Goal: Task Accomplishment & Management: Complete application form

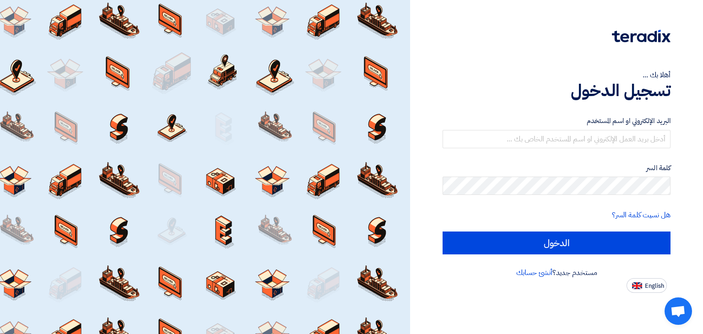
click at [695, 91] on div "أهلا بك ... تسجيل الدخول البريد الإلكتروني او اسم المستخدم كلمة السر هل نسيت كل…" at bounding box center [556, 146] width 279 height 293
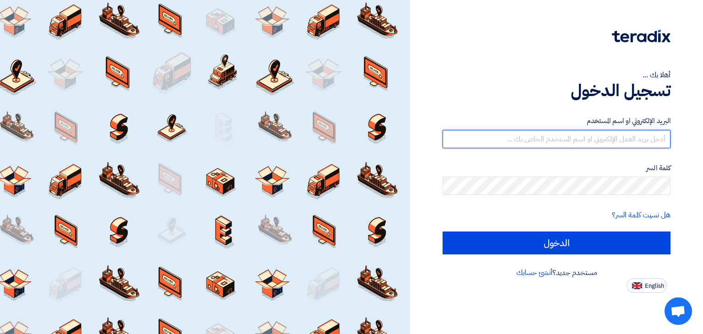
click at [605, 141] on input "text" at bounding box center [556, 139] width 228 height 18
type input "[EMAIL_ADDRESS][DOMAIN_NAME]"
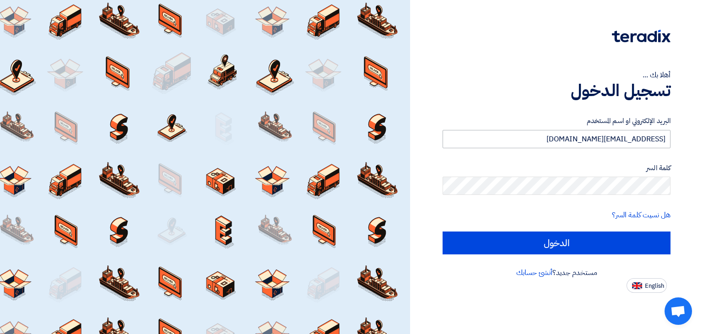
click at [442, 232] on input "الدخول" at bounding box center [556, 243] width 228 height 23
type input "Sign in"
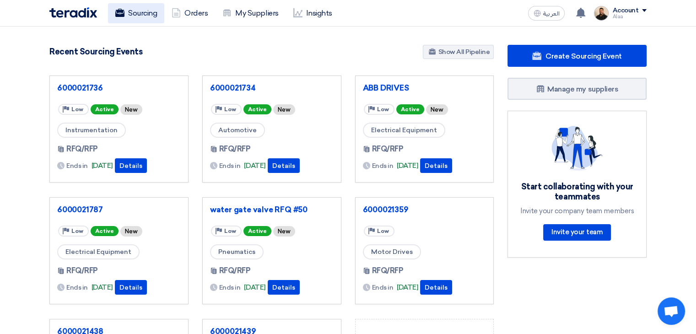
click at [141, 20] on link "Sourcing" at bounding box center [136, 13] width 56 height 20
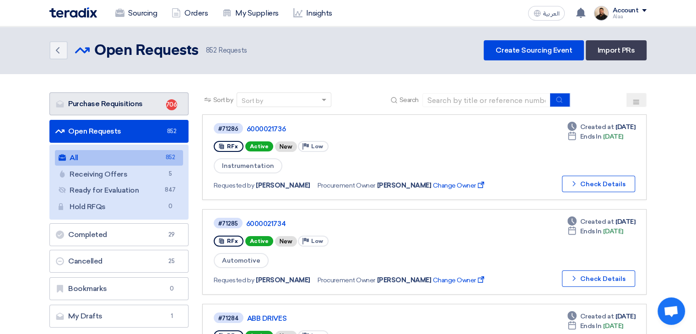
click at [141, 105] on link "Purchase Requisitions Purchase Requisitions 706" at bounding box center [118, 103] width 139 height 23
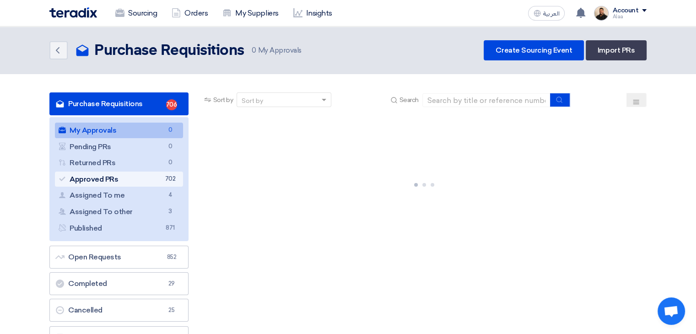
click at [155, 180] on link "Approved PRs Approved PRs 702" at bounding box center [119, 180] width 128 height 16
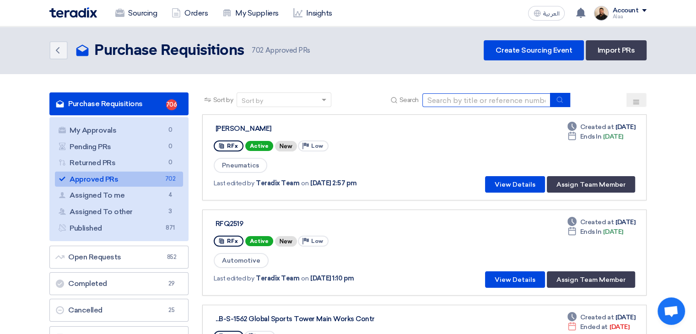
click at [466, 101] on input at bounding box center [486, 100] width 128 height 14
paste input "NG-AIC-101582"
type input "NG-AIC-101582"
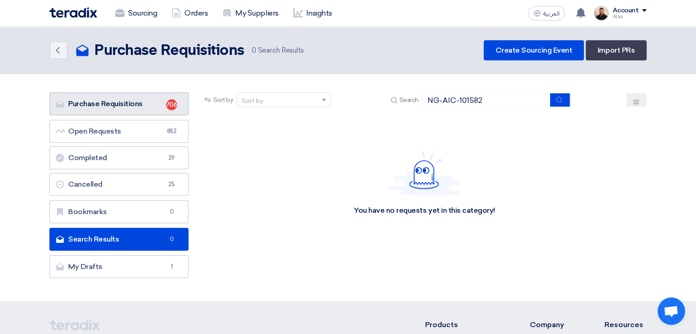
click at [151, 111] on link "Purchase Requisitions Purchase Requisitions 706" at bounding box center [118, 103] width 139 height 23
click at [152, 106] on link "Purchase Requisitions Purchase Requisitions 706" at bounding box center [118, 103] width 139 height 23
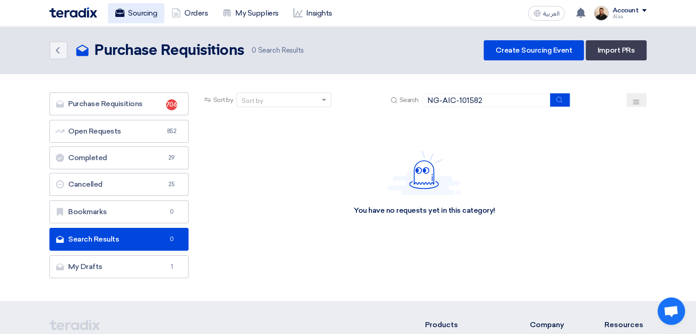
click at [149, 9] on link "Sourcing" at bounding box center [136, 13] width 56 height 20
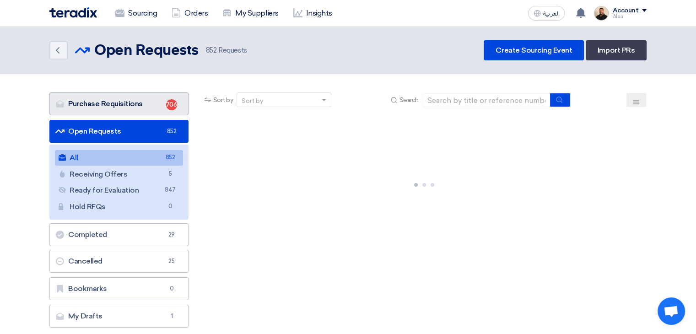
click at [151, 108] on link "Purchase Requisitions Purchase Requisitions 706" at bounding box center [118, 103] width 139 height 23
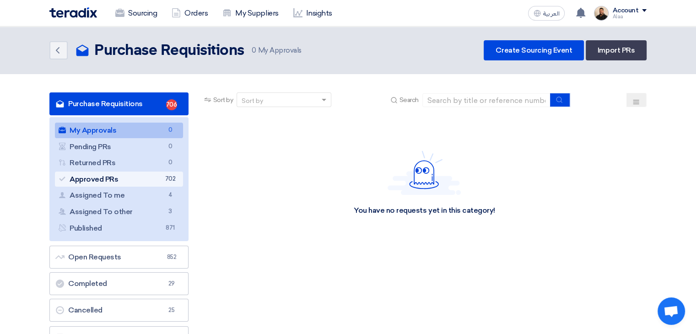
click at [159, 180] on link "Approved PRs Approved PRs 702" at bounding box center [119, 180] width 128 height 16
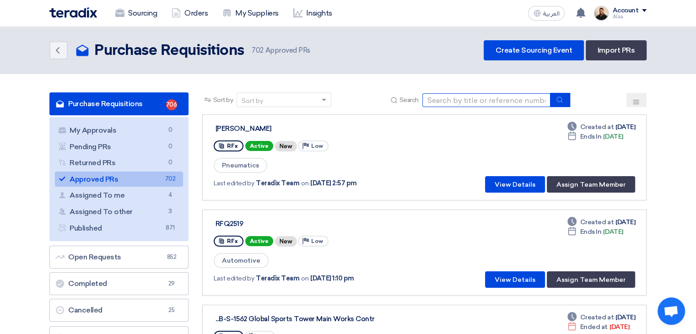
click at [472, 102] on input at bounding box center [486, 100] width 128 height 14
paste input "NG-AIC-101582"
type input "NG-AIC-101582"
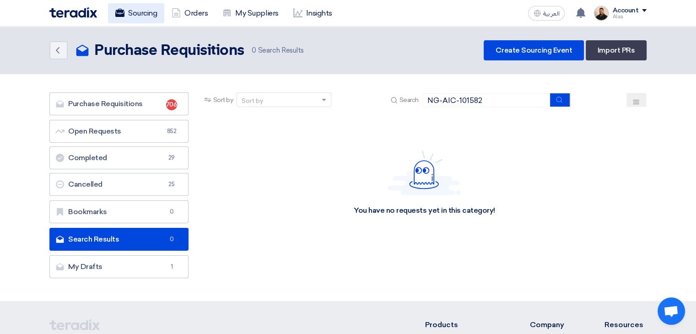
click at [156, 12] on link "Sourcing" at bounding box center [136, 13] width 56 height 20
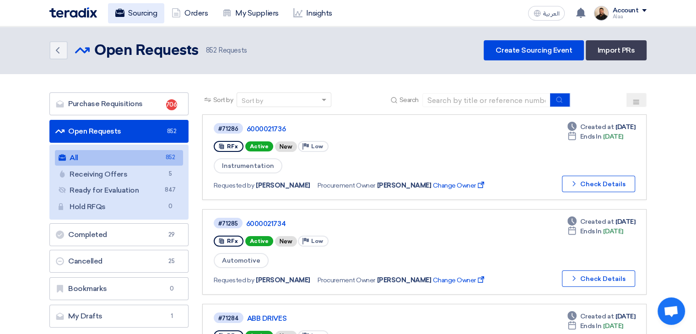
click at [143, 11] on link "Sourcing" at bounding box center [136, 13] width 56 height 20
click at [631, 52] on link "Import PRs" at bounding box center [616, 50] width 61 height 20
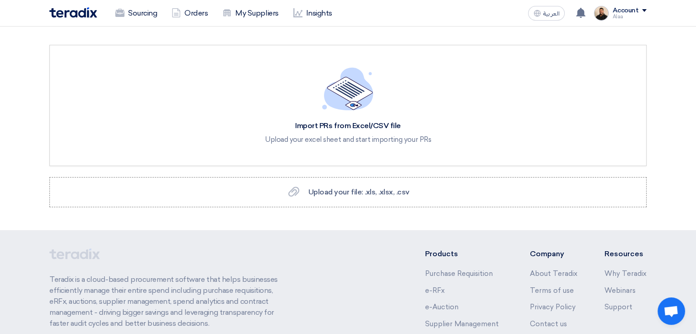
click at [668, 114] on section "Import PRs from Excel/CSV file Upload your excel sheet and start importing your…" at bounding box center [348, 129] width 696 height 204
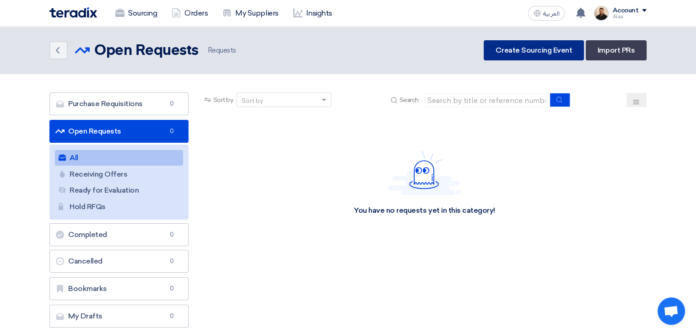
click at [552, 51] on link "Create Sourcing Event" at bounding box center [534, 50] width 100 height 20
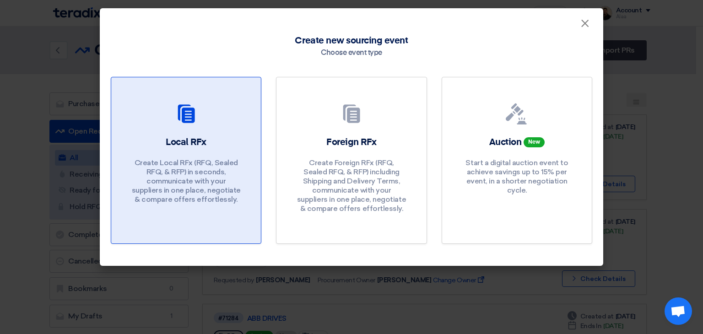
click at [238, 153] on div "Local RFx Create Local RFx (RFQ, Sealed RFQ, & RFP) in seconds, communicate wit…" at bounding box center [186, 172] width 128 height 73
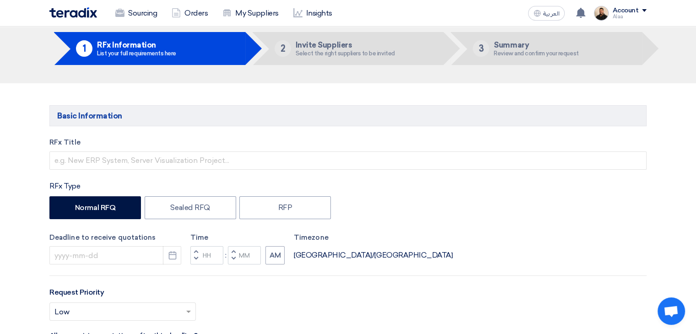
scroll to position [92, 0]
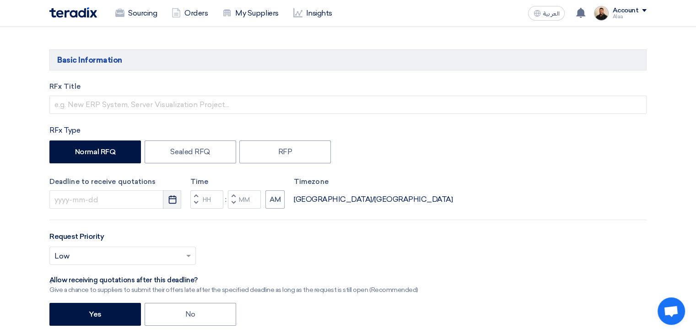
click at [179, 202] on button "Pick a date" at bounding box center [172, 199] width 18 height 18
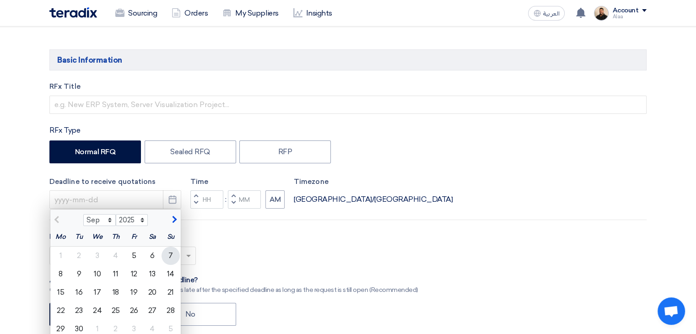
click at [172, 259] on div "7" at bounding box center [171, 256] width 18 height 18
type input "[DATE]"
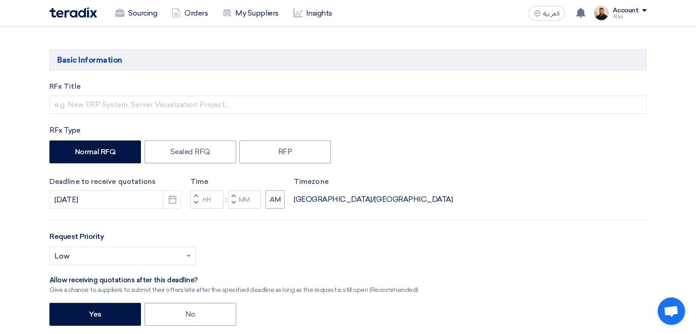
click at [194, 200] on span "button" at bounding box center [195, 202] width 3 height 5
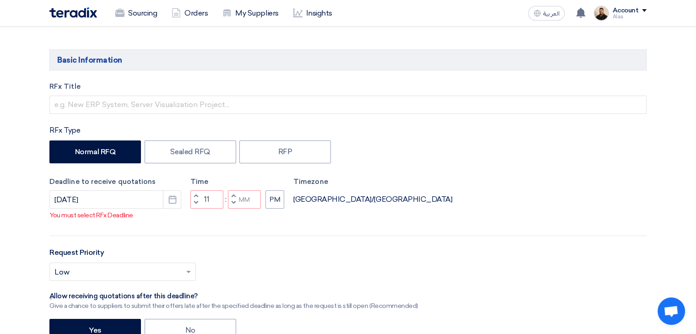
click at [232, 201] on span "button" at bounding box center [233, 202] width 3 height 5
type input "10"
type input "59"
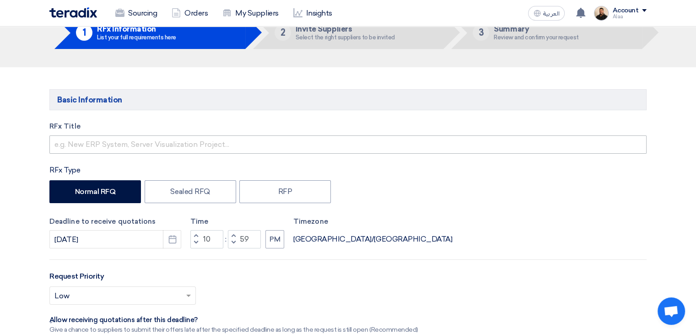
scroll to position [0, 0]
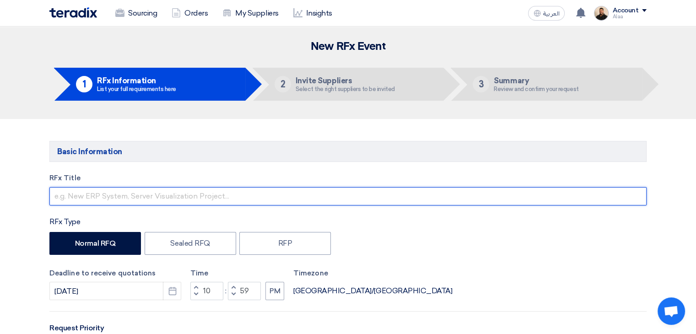
click at [148, 196] on input "text" at bounding box center [347, 196] width 597 height 18
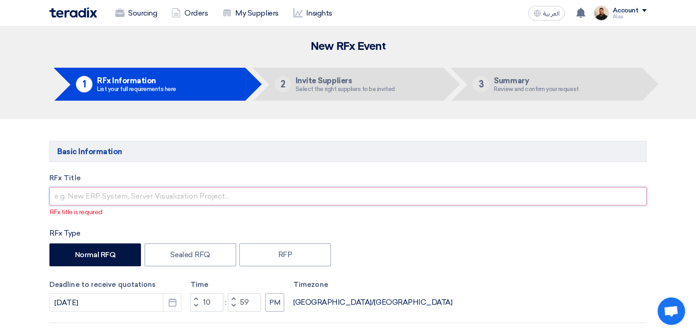
paste input "NG-AIC-101582"
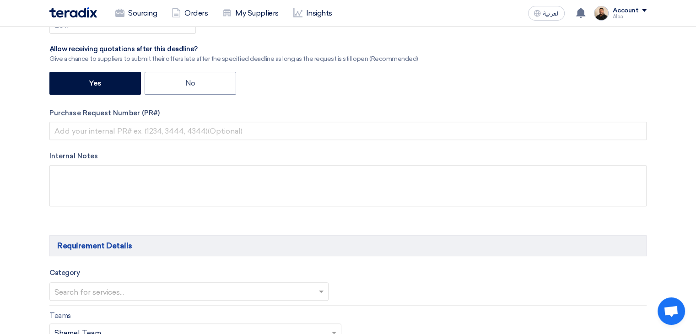
scroll to position [412, 0]
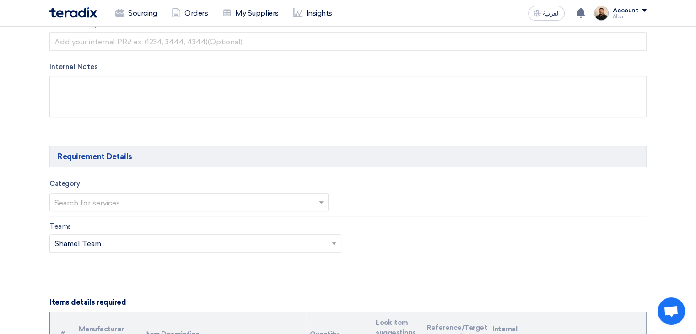
type input "NG-AIC-101582"
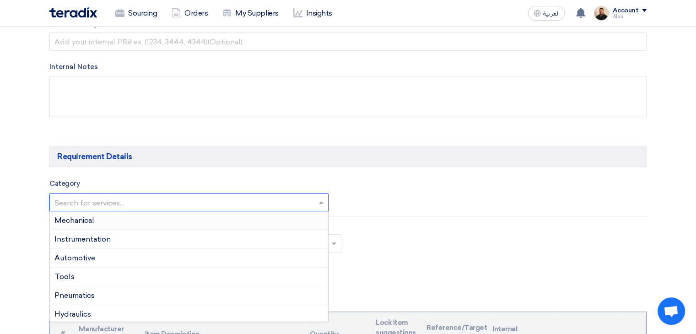
click at [131, 199] on input "text" at bounding box center [184, 203] width 260 height 15
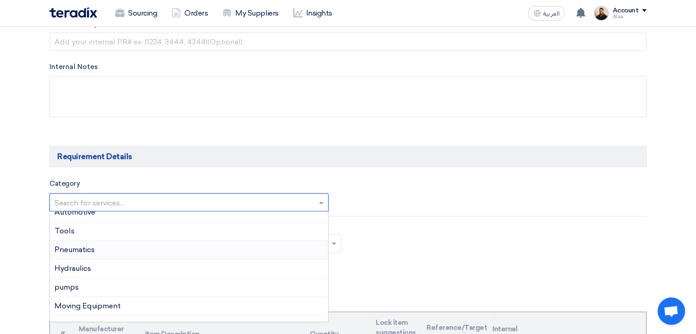
click at [103, 248] on div "Pneumatics" at bounding box center [189, 250] width 278 height 19
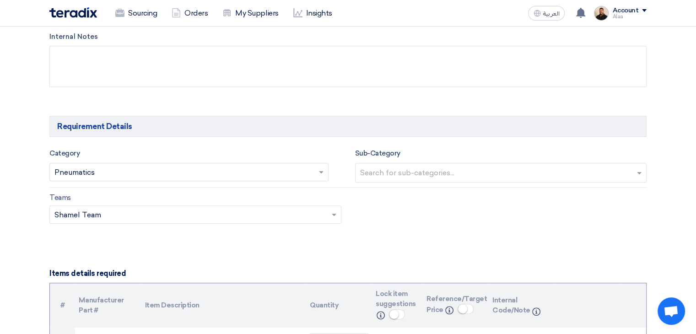
scroll to position [458, 0]
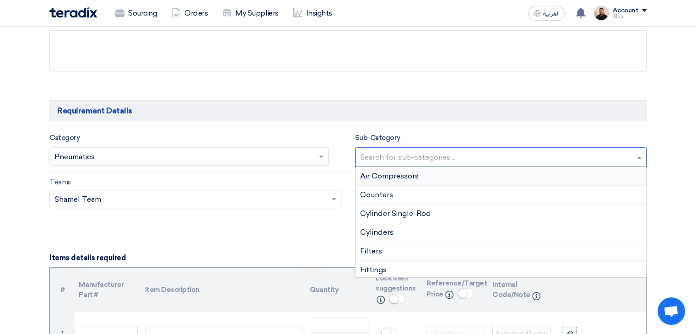
click at [387, 151] on input "text" at bounding box center [502, 158] width 284 height 15
type input "f"
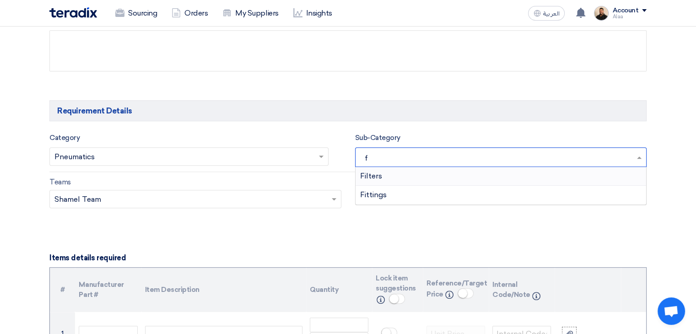
click at [390, 175] on div "Filters" at bounding box center [501, 176] width 291 height 19
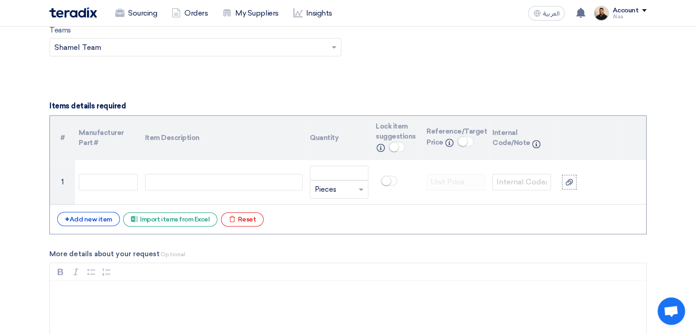
scroll to position [641, 0]
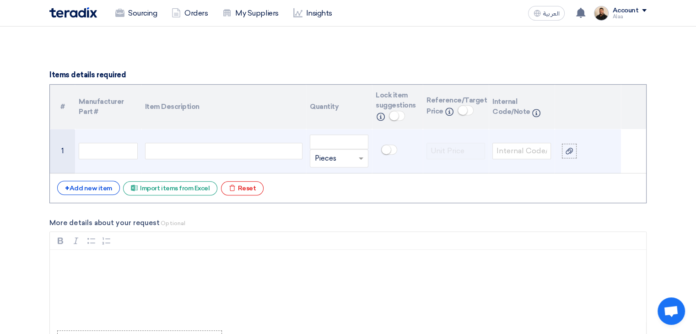
click at [197, 155] on div at bounding box center [223, 151] width 157 height 16
paste div
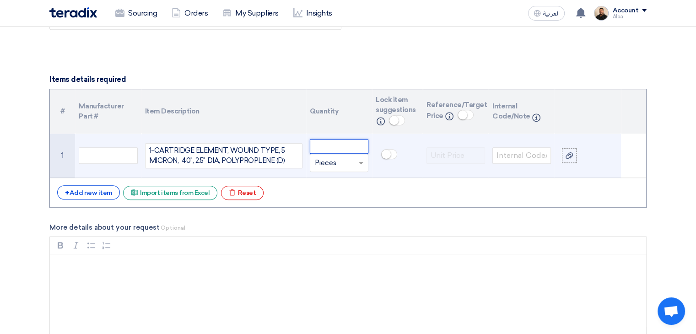
click at [315, 145] on input "number" at bounding box center [339, 146] width 59 height 15
type input "200"
click at [356, 164] on span at bounding box center [361, 163] width 11 height 11
type input "e"
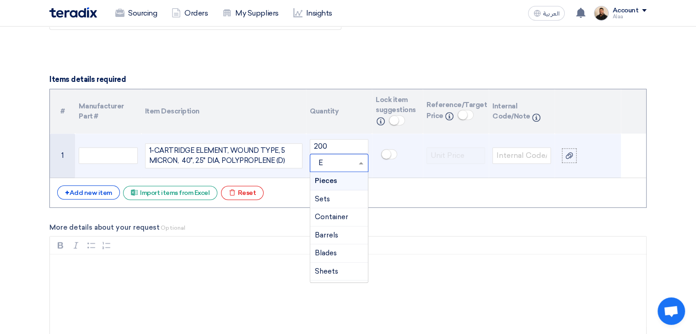
type input "EA"
click at [351, 198] on span "Add type... "EA"" at bounding box center [336, 199] width 43 height 8
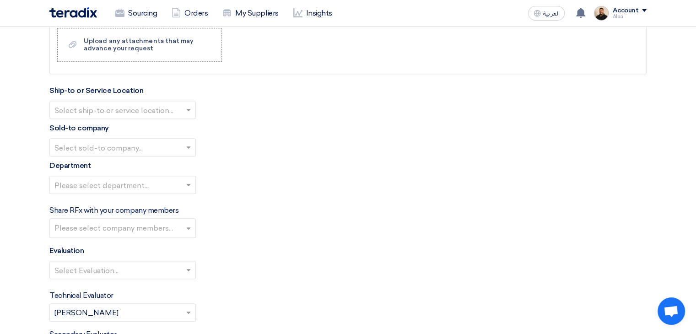
scroll to position [956, 0]
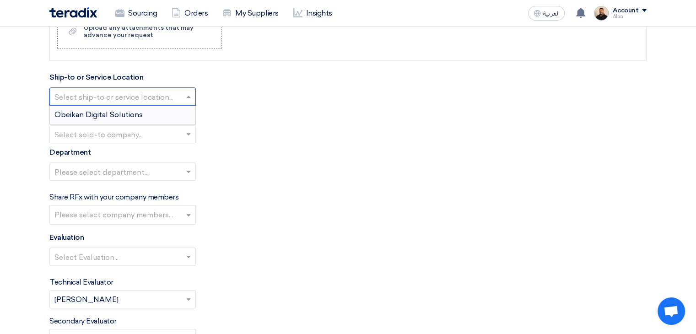
click at [170, 92] on input "text" at bounding box center [117, 97] width 127 height 15
click at [151, 112] on div "Obeikan Digital Solutions" at bounding box center [123, 115] width 146 height 18
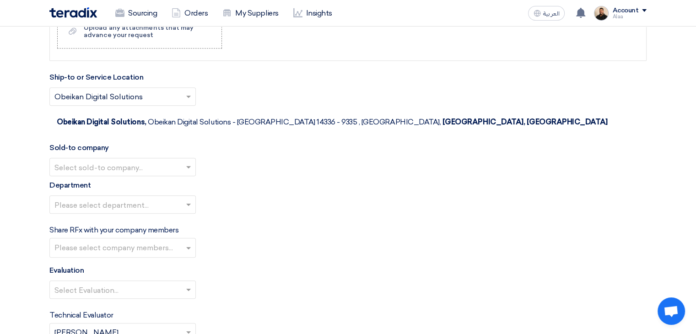
click at [144, 161] on input "text" at bounding box center [117, 168] width 127 height 15
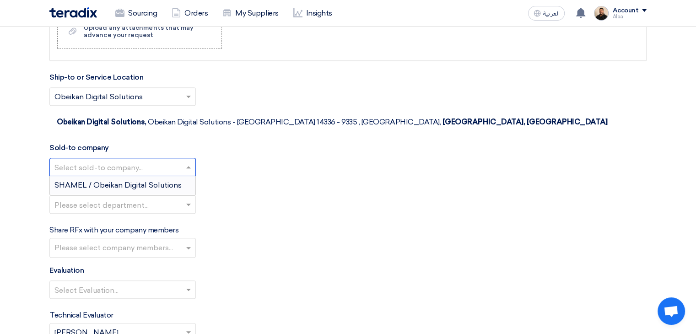
click at [129, 176] on div "SHAMEL / Obeikan Digital Solutions" at bounding box center [123, 185] width 146 height 18
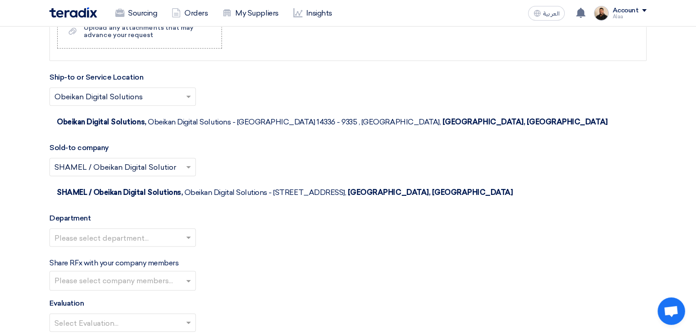
click at [135, 231] on input "text" at bounding box center [117, 238] width 127 height 15
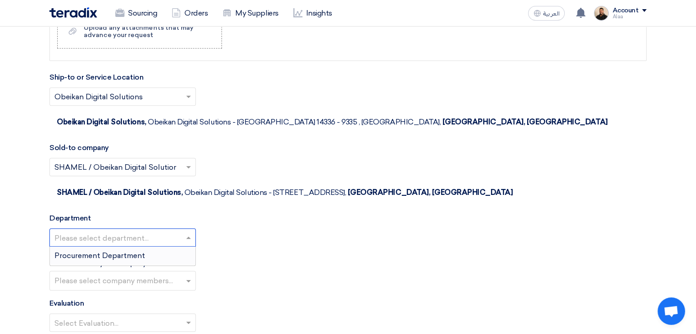
click at [135, 251] on span "Procurement Department" at bounding box center [99, 255] width 91 height 9
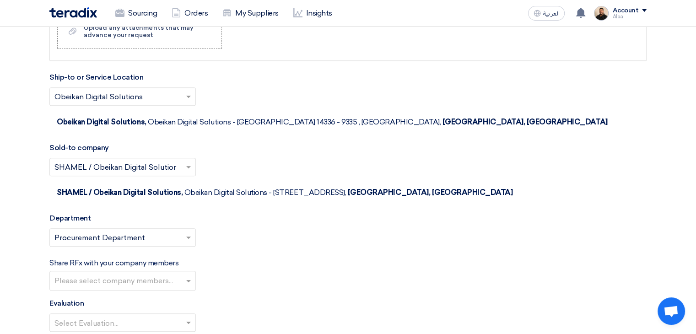
click at [141, 274] on input "text" at bounding box center [123, 281] width 139 height 15
click at [226, 258] on div "Share RFx with your company members Please select company members... [PERSON_NA…" at bounding box center [347, 274] width 597 height 33
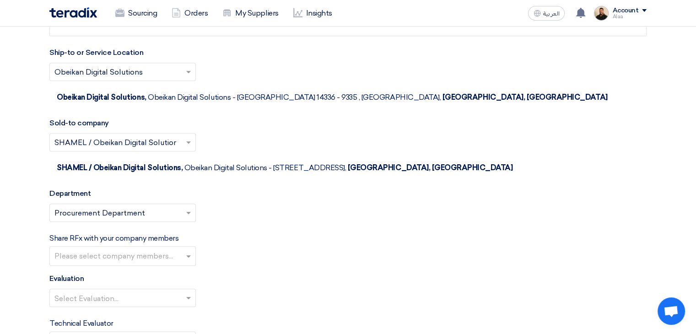
scroll to position [1002, 0]
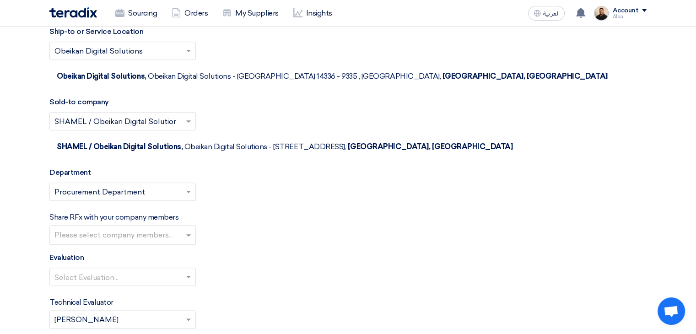
click at [155, 270] on input "text" at bounding box center [117, 277] width 127 height 15
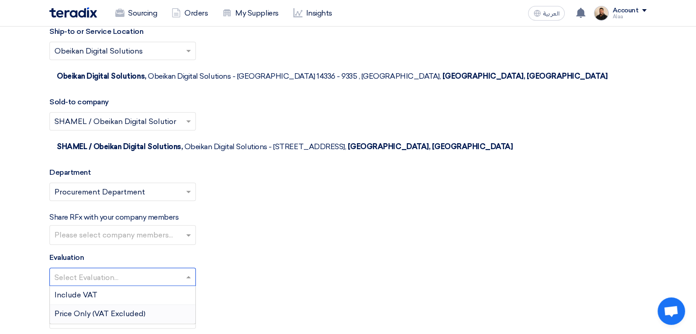
click at [128, 309] on span "Price Only (VAT Excluded)" at bounding box center [99, 313] width 91 height 9
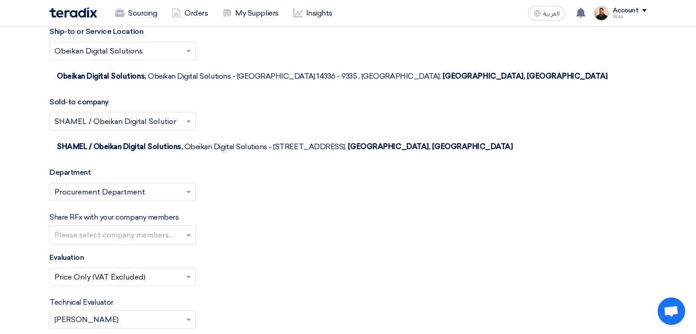
click at [223, 268] on div "Select Evaluation... × Price Only (VAT Excluded) ×" at bounding box center [347, 281] width 597 height 26
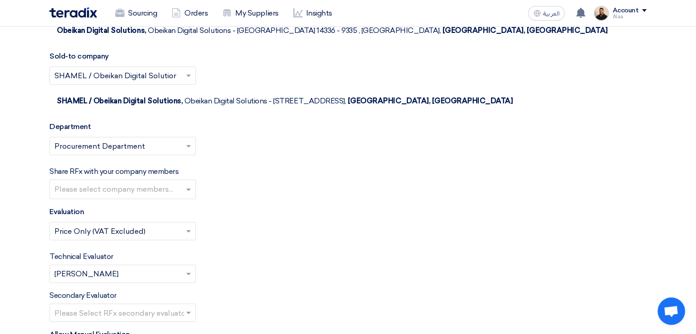
scroll to position [1094, 0]
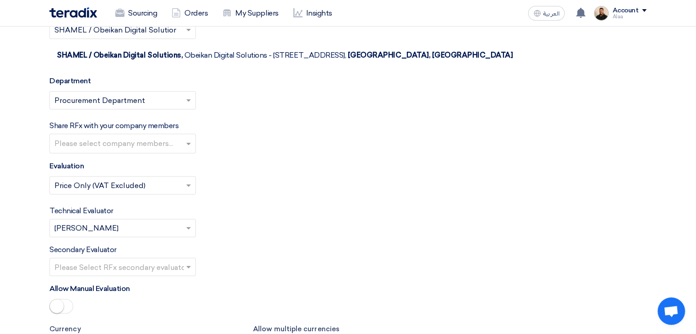
click at [166, 179] on input "text" at bounding box center [117, 186] width 127 height 15
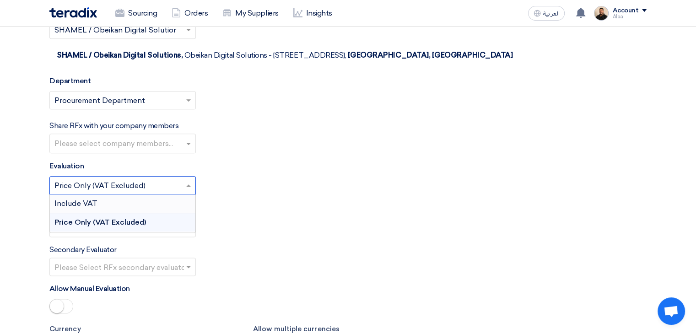
click at [139, 194] on div "Include VAT" at bounding box center [123, 203] width 146 height 19
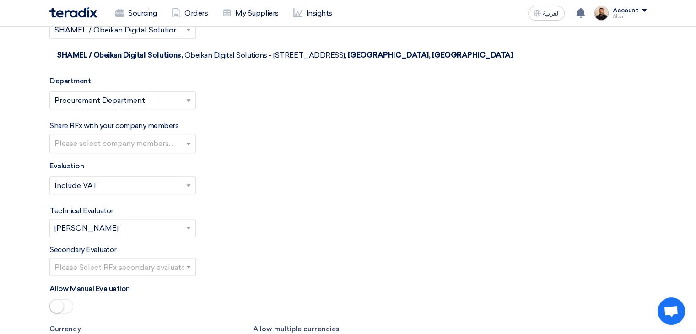
click at [162, 179] on input "text" at bounding box center [117, 186] width 127 height 15
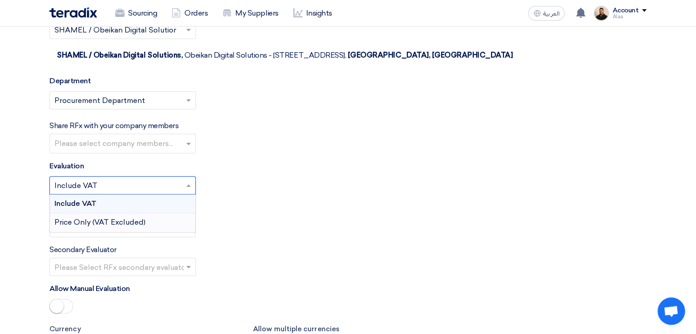
click at [142, 218] on span "Price Only (VAT Excluded)" at bounding box center [99, 222] width 91 height 9
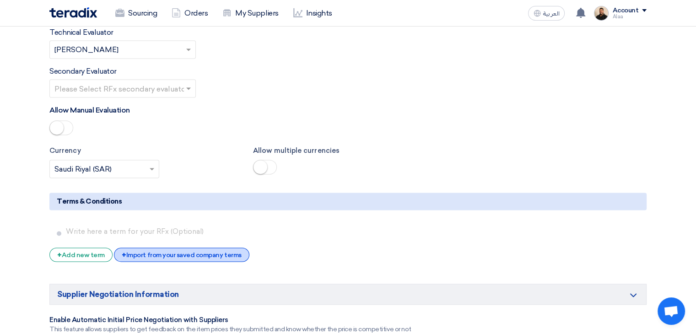
scroll to position [1277, 0]
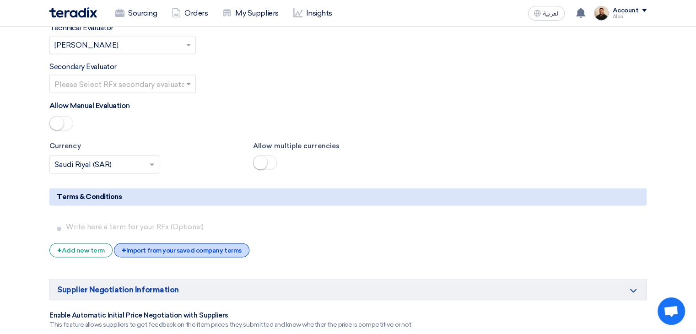
click at [166, 243] on div "+ Import from your saved company terms" at bounding box center [181, 250] width 135 height 14
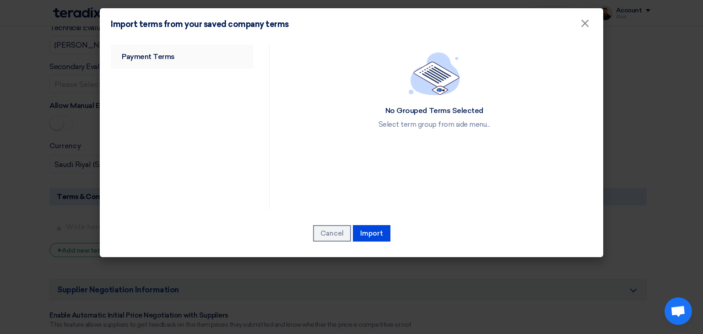
click at [139, 52] on link "Payment Terms" at bounding box center [182, 57] width 142 height 24
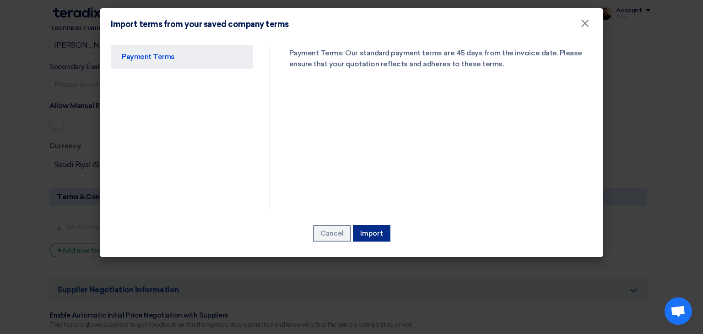
click at [362, 229] on button "Import" at bounding box center [372, 233] width 38 height 16
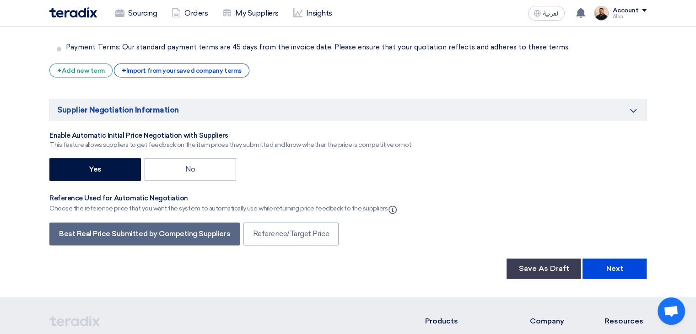
scroll to position [1505, 0]
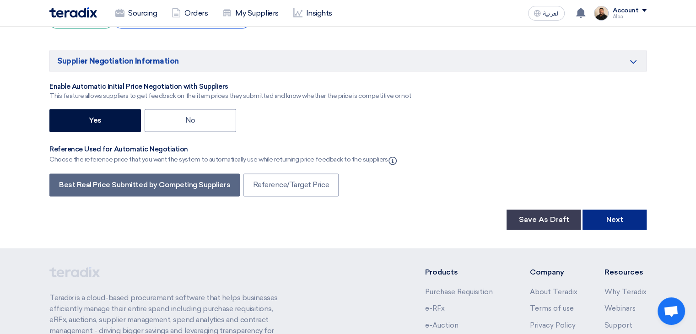
click at [623, 210] on button "Next" at bounding box center [614, 220] width 64 height 20
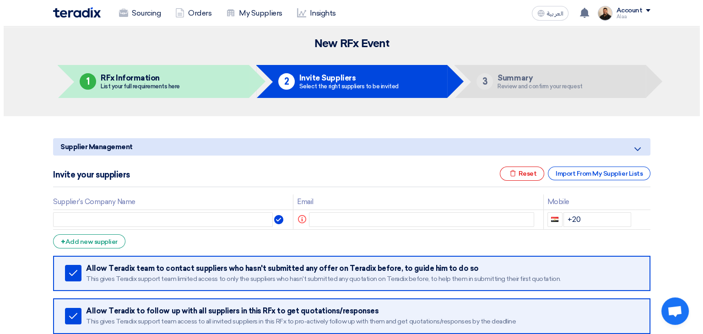
scroll to position [46, 0]
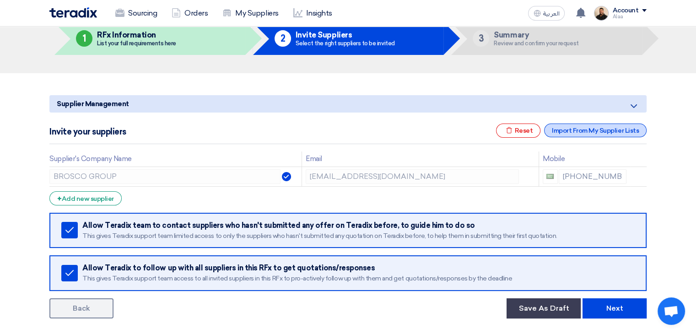
click at [567, 131] on div "Import From My Supplier Lists" at bounding box center [595, 131] width 102 height 14
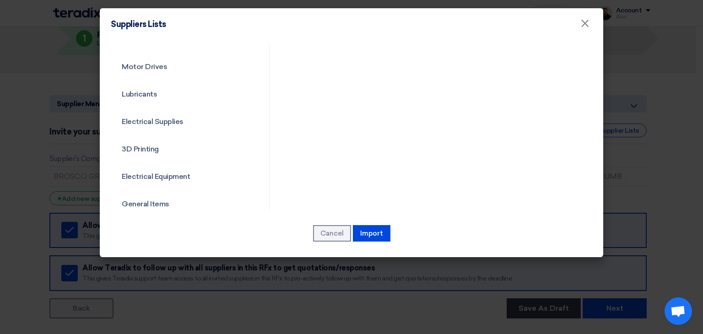
scroll to position [330, 0]
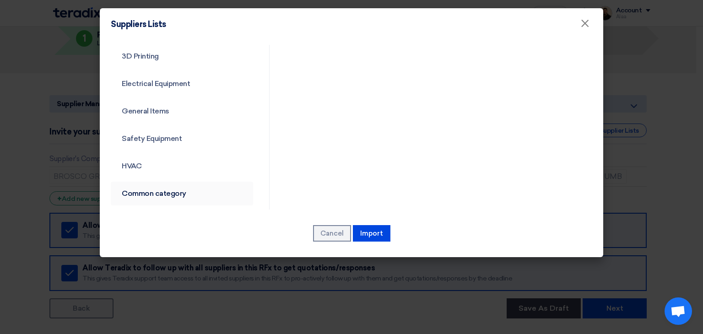
click at [152, 193] on link "Common category" at bounding box center [182, 194] width 142 height 24
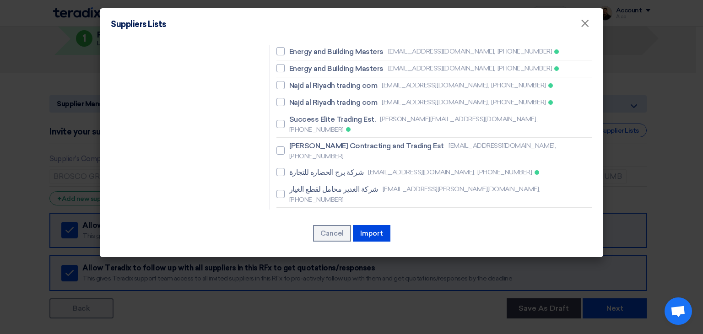
scroll to position [650, 0]
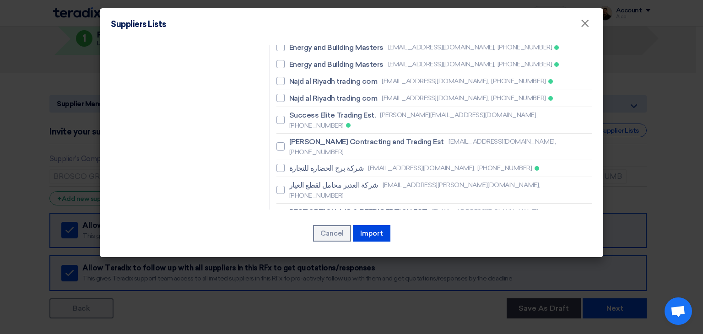
click at [329, 206] on span "BESTOPTION A/C & REFRIGERTION EST" at bounding box center [358, 211] width 138 height 11
click at [295, 214] on input "BESTOPTION A/C & REFRIGERTION EST [EMAIL_ADDRESS][DOMAIN_NAME], [PHONE_NUMBER]" at bounding box center [292, 217] width 6 height 6
checkbox input "true"
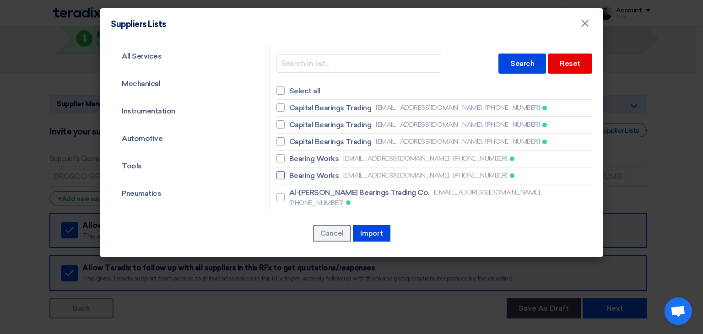
scroll to position [0, 0]
click at [297, 214] on span "ESCO" at bounding box center [299, 219] width 21 height 11
click at [295, 216] on input "ESCO [EMAIL_ADDRESS][DOMAIN_NAME], [PHONE_NUMBER]" at bounding box center [292, 219] width 6 height 6
checkbox input "true"
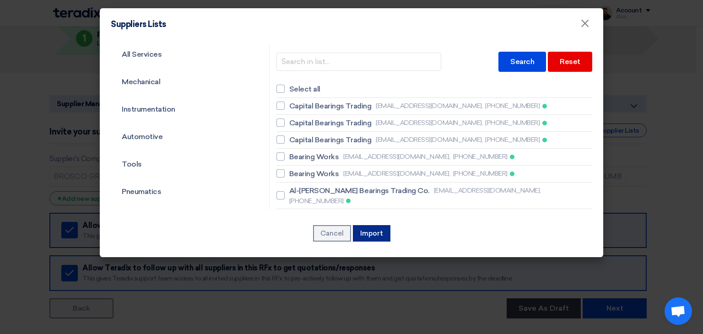
click at [365, 229] on button "Import" at bounding box center [372, 233] width 38 height 16
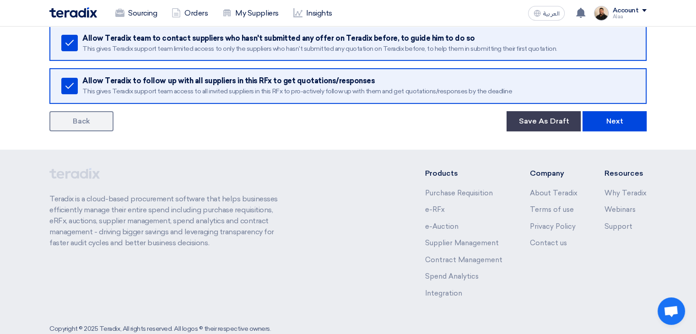
scroll to position [275, 0]
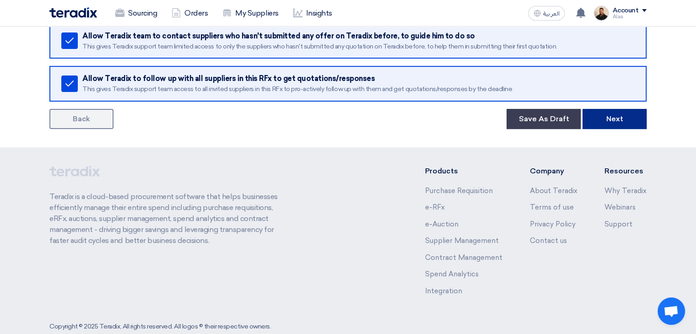
click at [629, 111] on button "Next" at bounding box center [614, 119] width 64 height 20
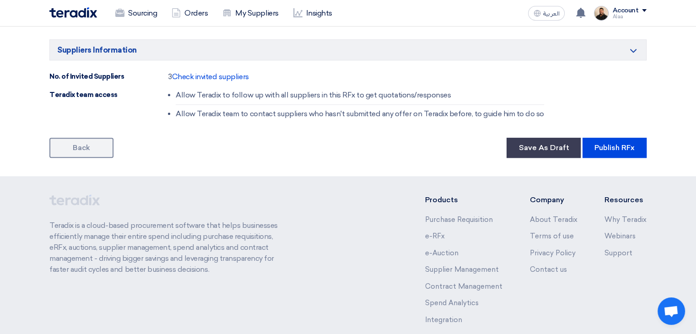
scroll to position [641, 0]
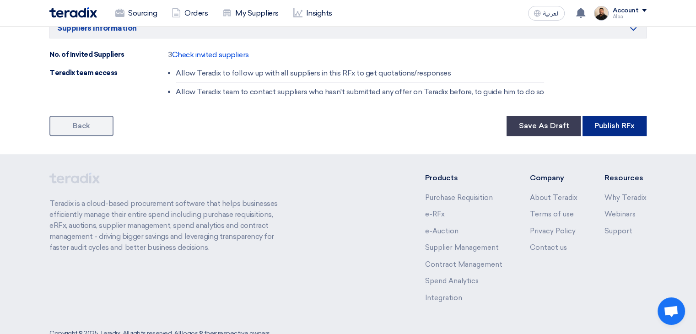
click at [616, 116] on button "Publish RFx" at bounding box center [614, 126] width 64 height 20
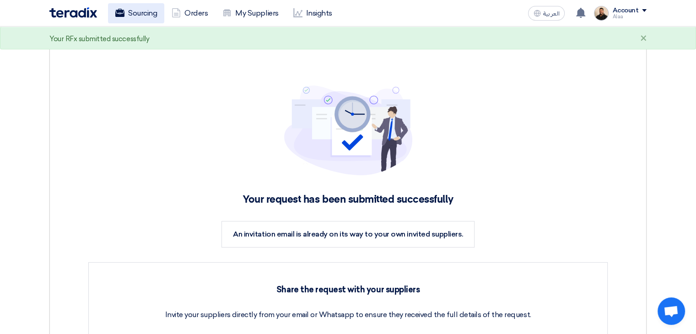
click at [150, 17] on link "Sourcing" at bounding box center [136, 13] width 56 height 20
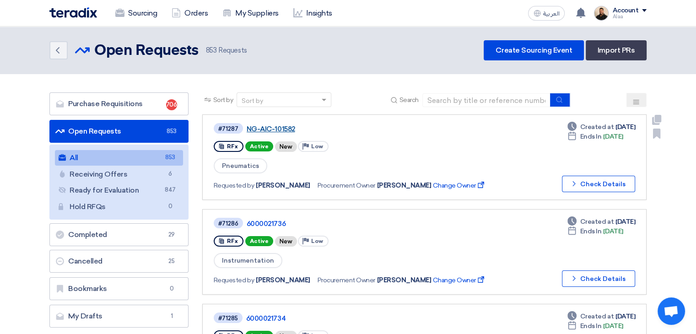
click at [282, 130] on link "NG-AIC-101582" at bounding box center [361, 129] width 229 height 8
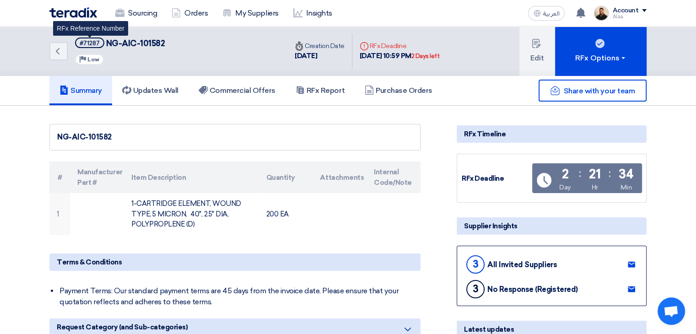
click at [88, 43] on div "#71287" at bounding box center [90, 43] width 20 height 6
copy div "71287"
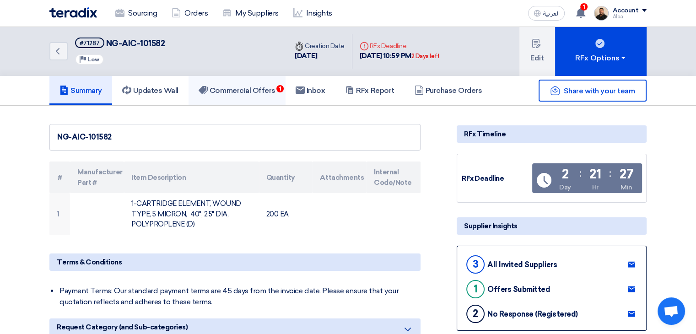
click at [255, 81] on link "Commercial Offers 1" at bounding box center [237, 90] width 97 height 29
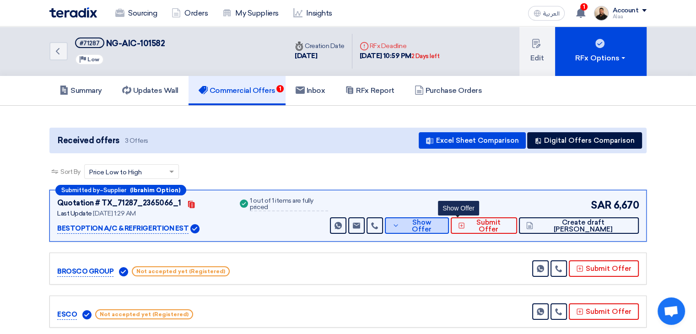
click at [442, 226] on span "Show Offer" at bounding box center [422, 226] width 40 height 14
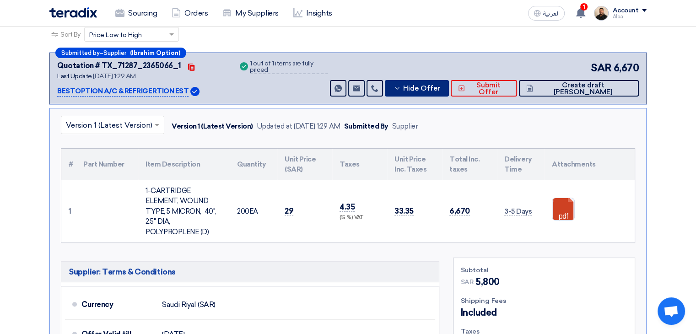
scroll to position [92, 0]
